Goal: Task Accomplishment & Management: Manage account settings

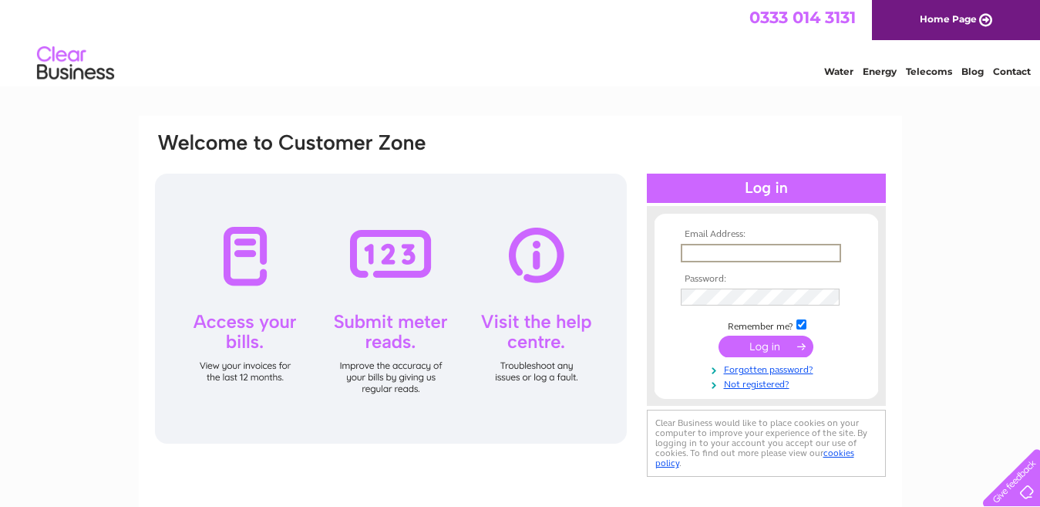
click at [712, 257] on input "text" at bounding box center [761, 253] width 160 height 19
paste input "topmarket771@gmail.com"
type input "topmarket771@gmail.com"
click at [719, 336] on input "submit" at bounding box center [766, 347] width 95 height 22
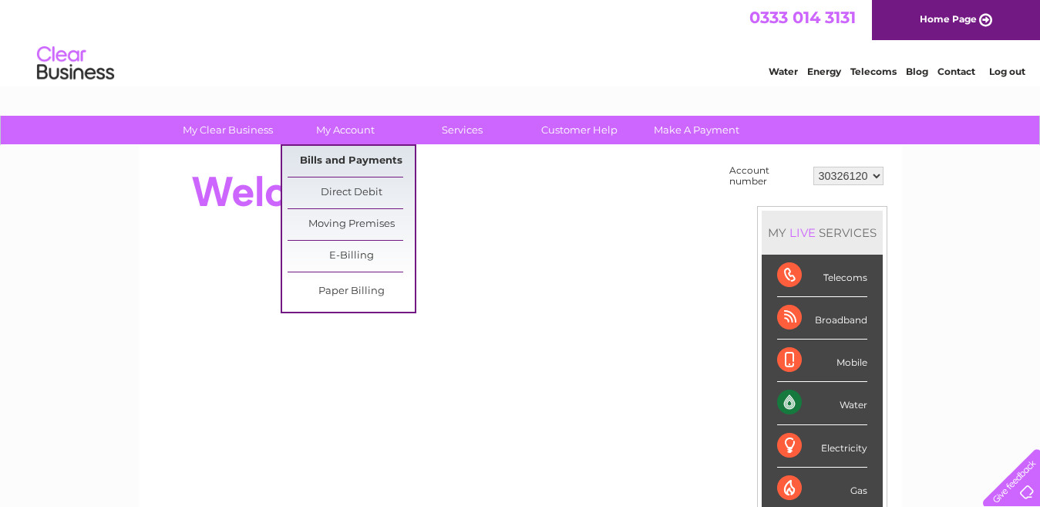
click at [338, 154] on link "Bills and Payments" at bounding box center [351, 161] width 127 height 31
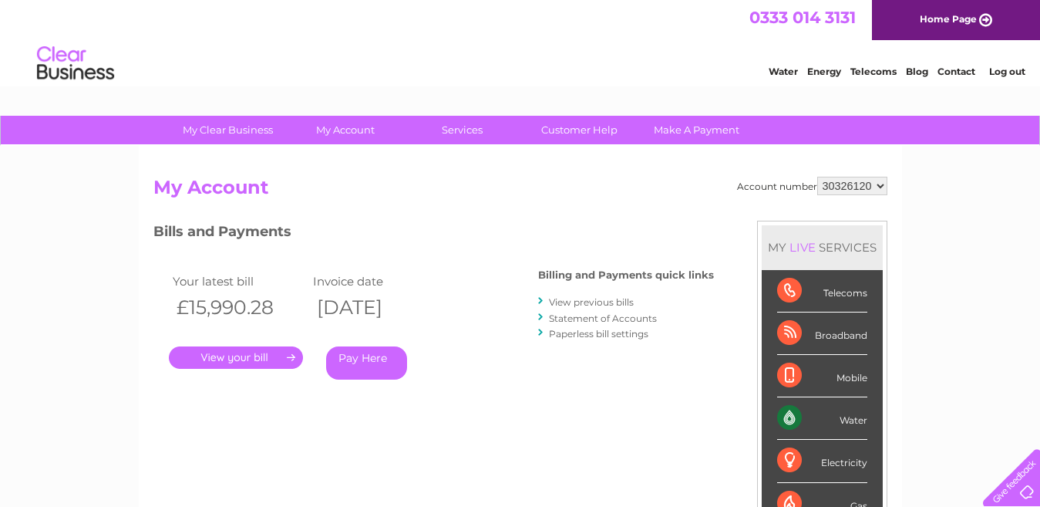
click at [588, 301] on link "View previous bills" at bounding box center [591, 302] width 85 height 12
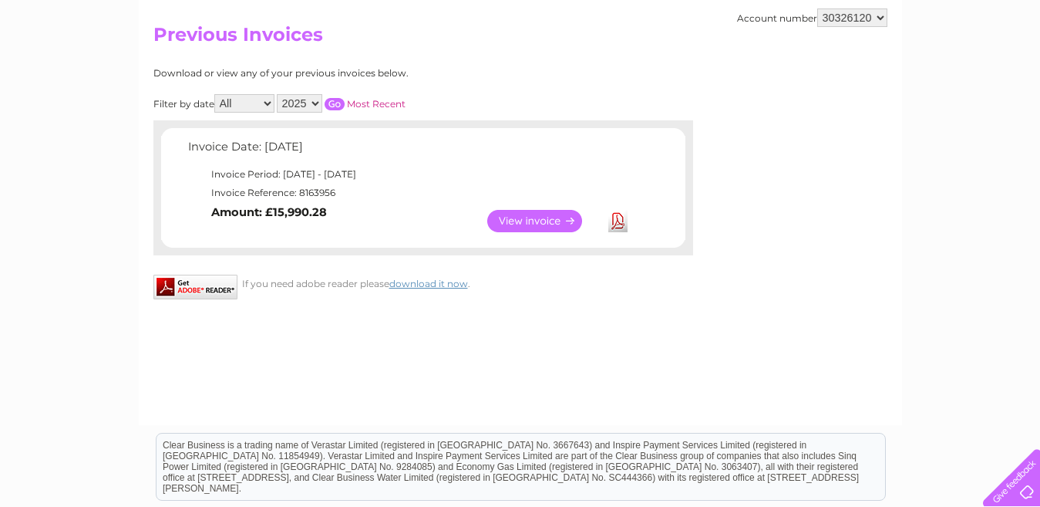
scroll to position [154, 0]
click at [511, 219] on link "View" at bounding box center [543, 219] width 113 height 22
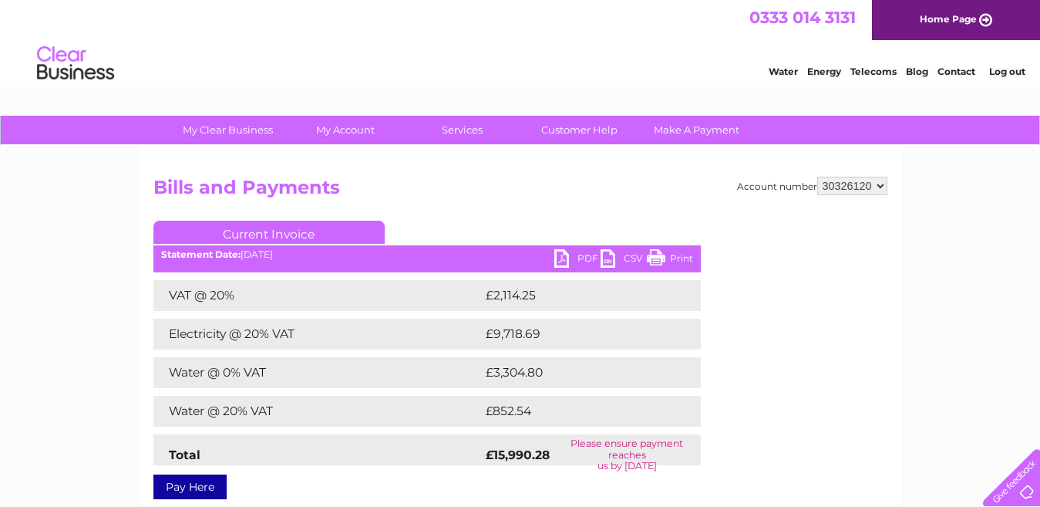
click at [580, 259] on link "PDF" at bounding box center [578, 260] width 46 height 22
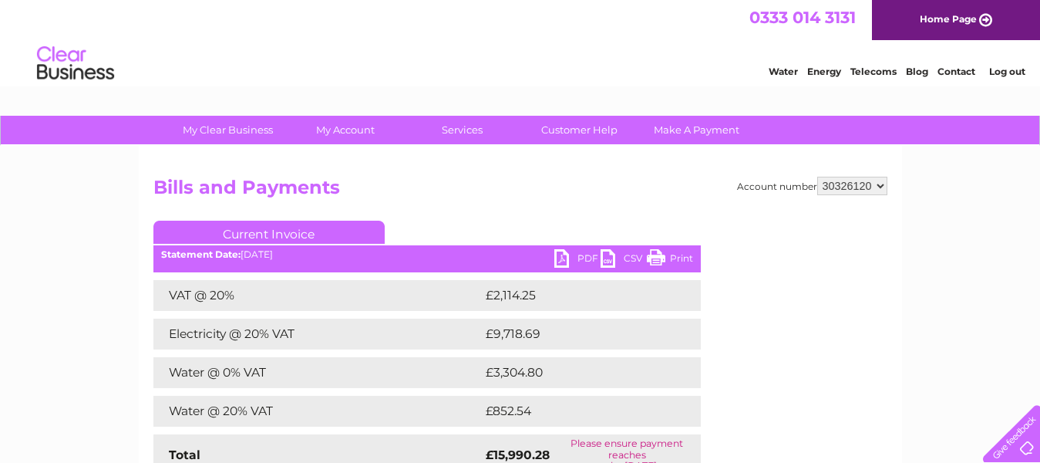
click at [1008, 72] on link "Log out" at bounding box center [1008, 72] width 36 height 12
